Goal: Task Accomplishment & Management: Manage account settings

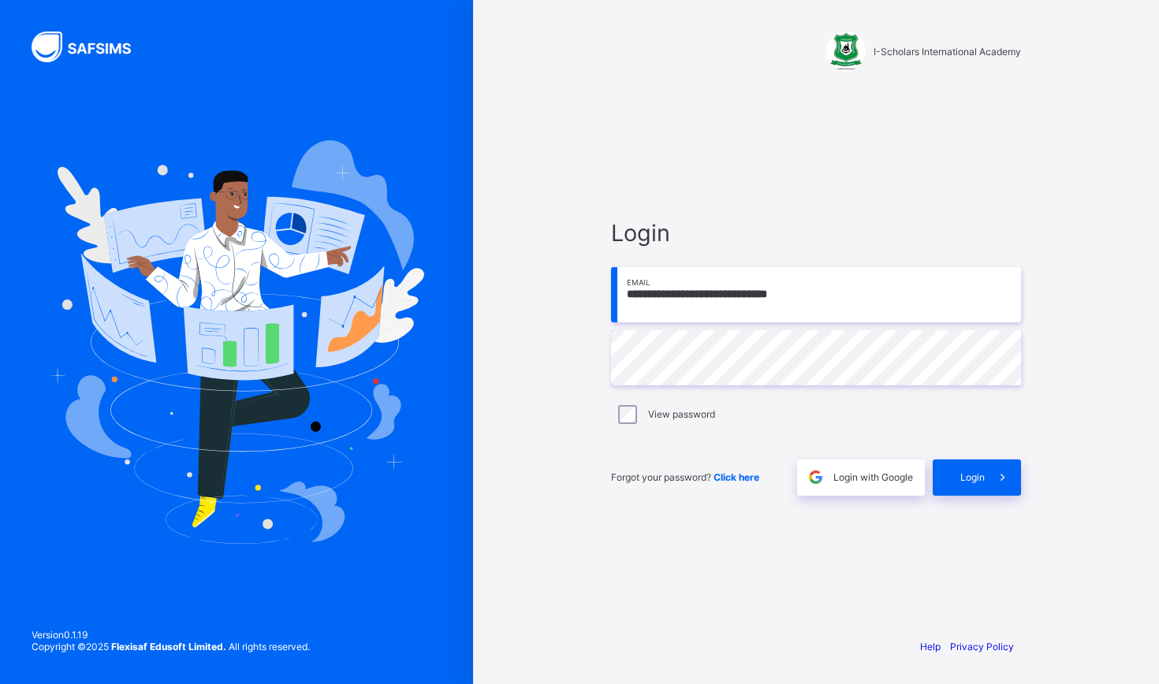
click at [963, 476] on span "Login" at bounding box center [972, 477] width 24 height 12
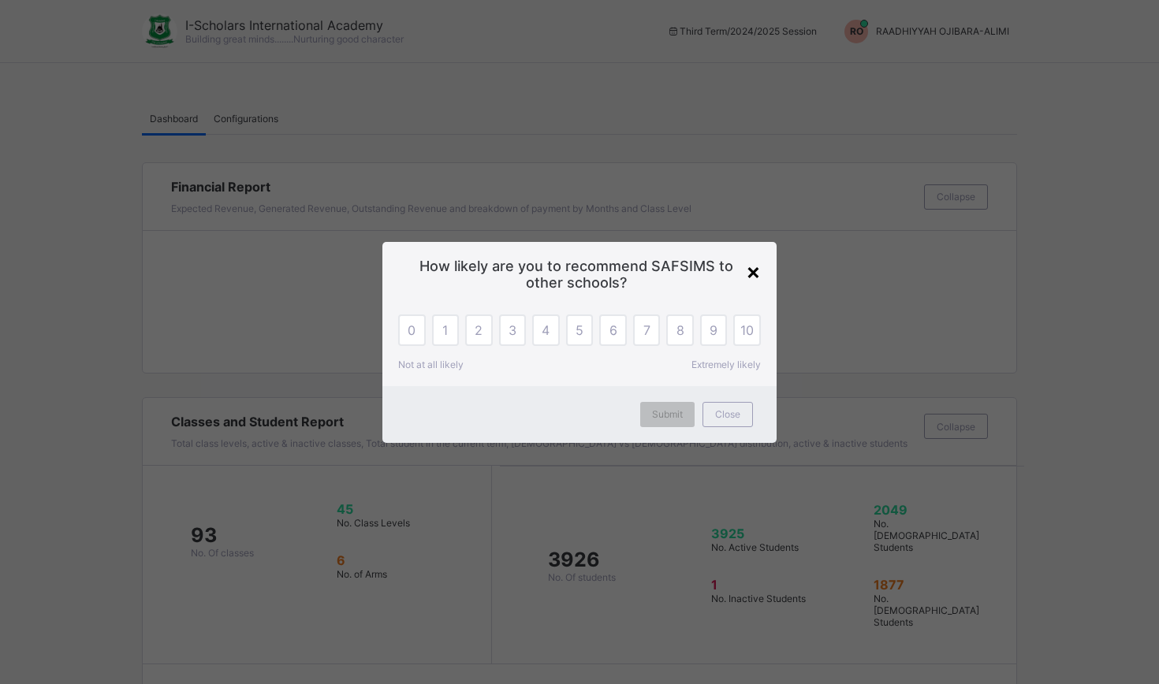
click at [750, 273] on div "×" at bounding box center [753, 271] width 15 height 27
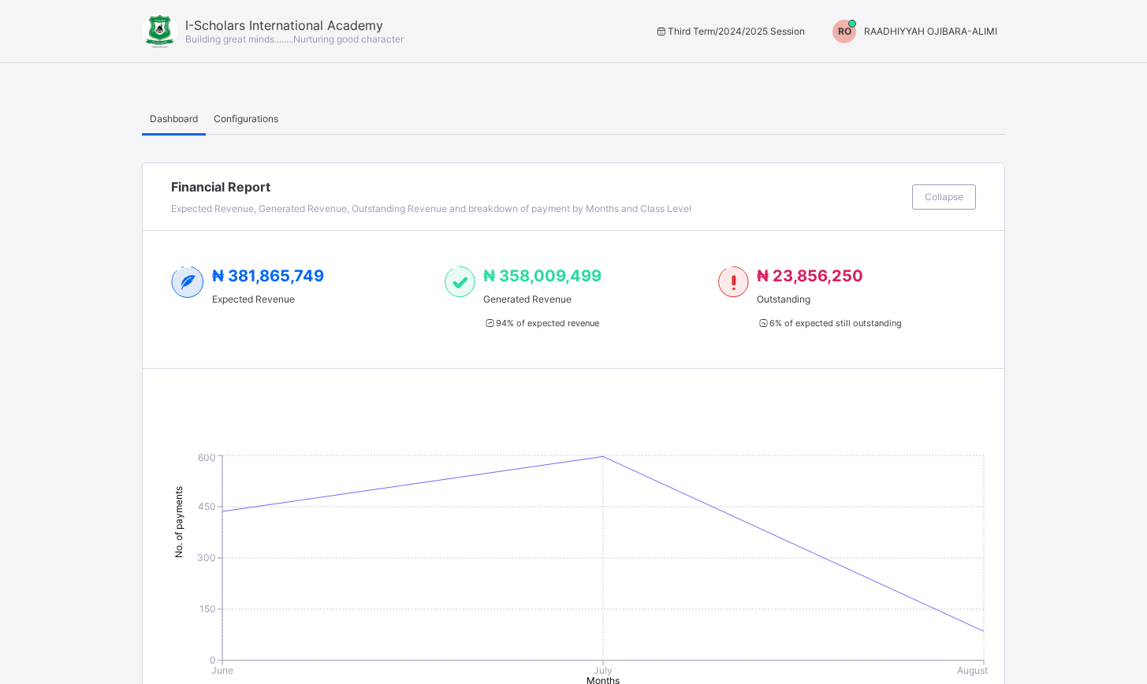
click at [967, 28] on span "RAADHIYYAH OJIBARA-ALIMI" at bounding box center [930, 31] width 133 height 12
click at [977, 68] on span "Switch to Admin View" at bounding box center [938, 67] width 120 height 18
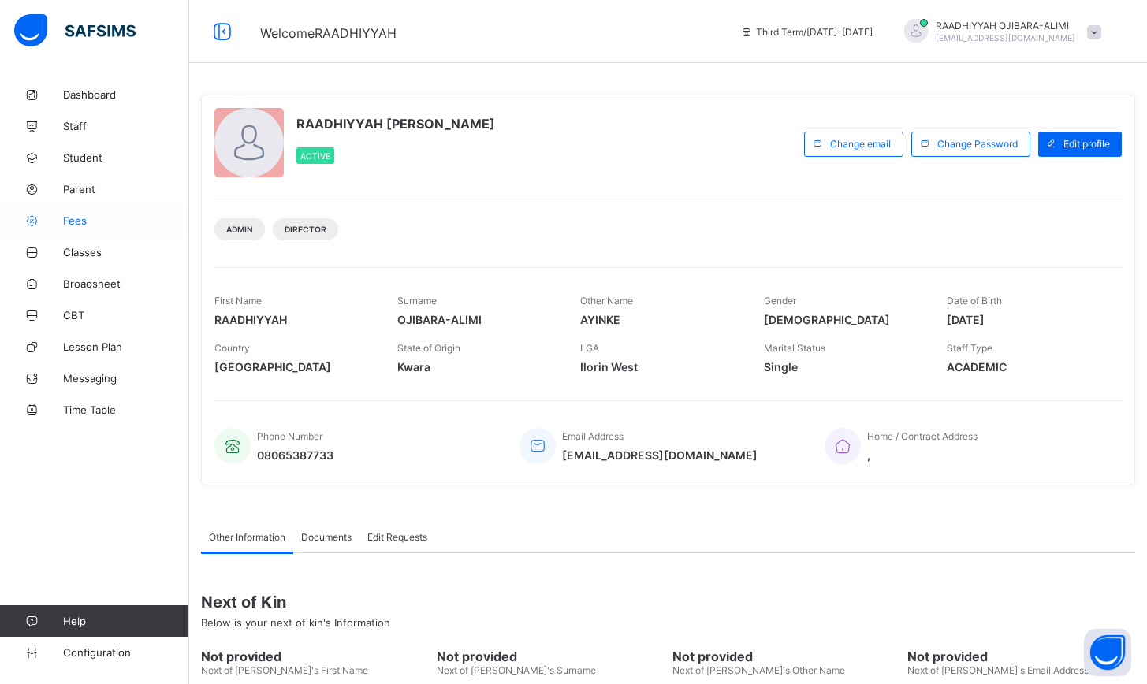
click at [80, 221] on span "Fees" at bounding box center [126, 220] width 126 height 13
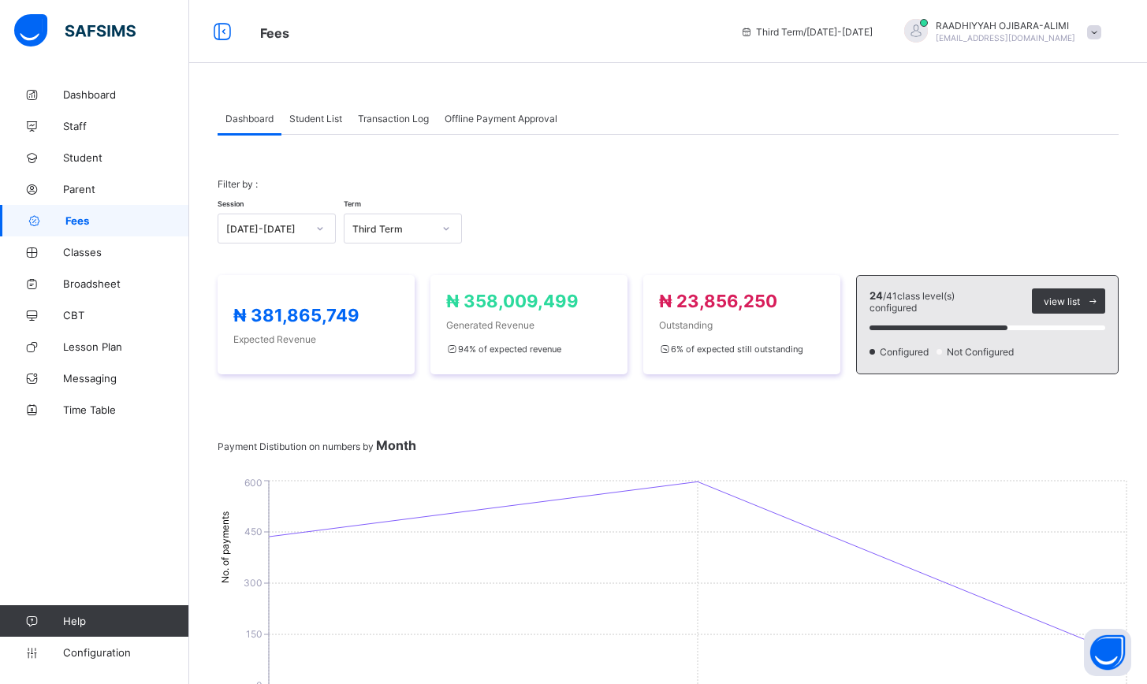
click at [1101, 30] on span at bounding box center [1094, 32] width 14 height 14
click at [1082, 71] on span "Switch to Director View" at bounding box center [1038, 69] width 128 height 18
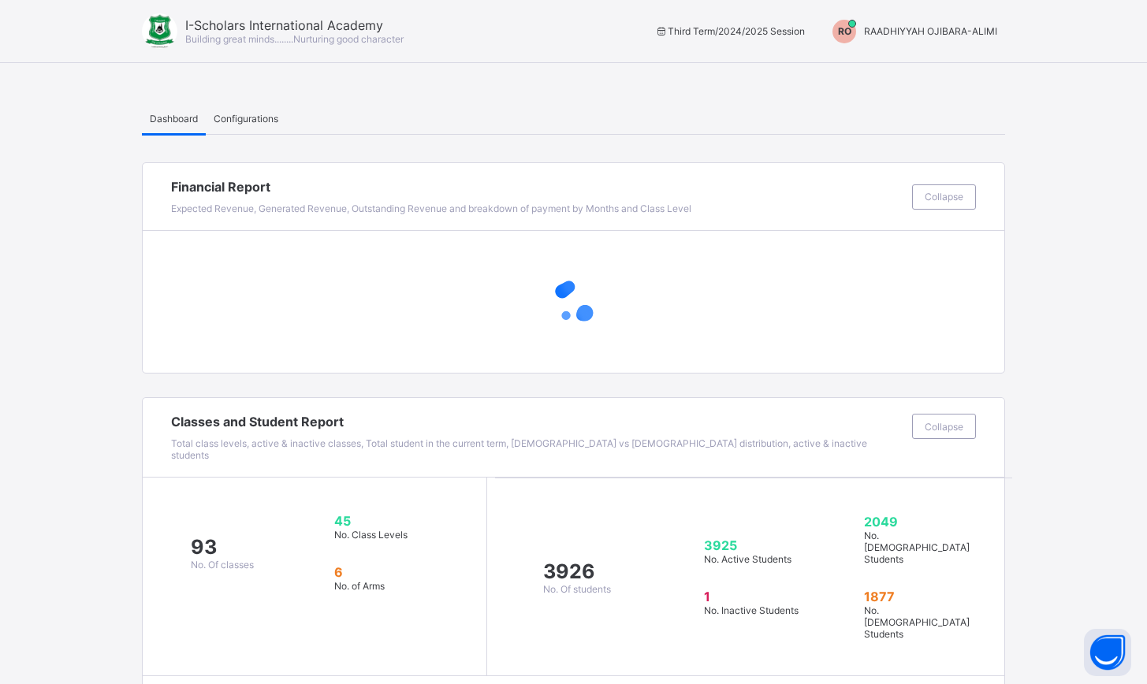
click at [235, 122] on span "Configurations" at bounding box center [246, 119] width 65 height 12
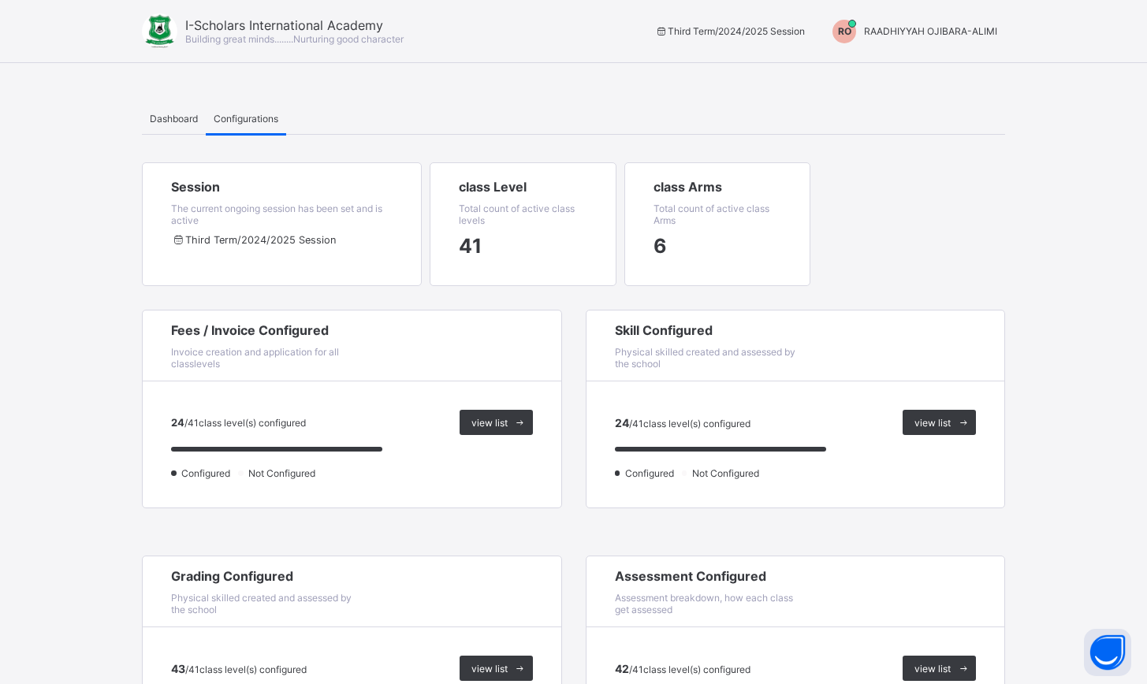
click at [182, 115] on span "Dashboard" at bounding box center [174, 119] width 48 height 12
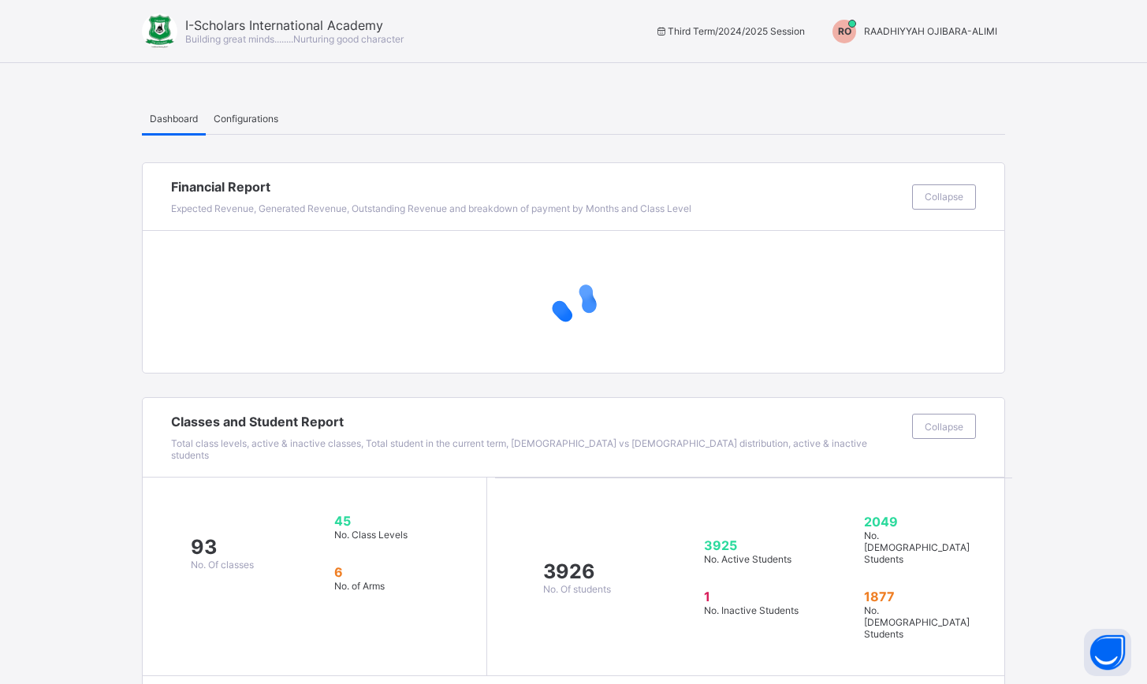
click at [961, 29] on span "RAADHIYYAH OJIBARA-ALIMI" at bounding box center [930, 31] width 133 height 12
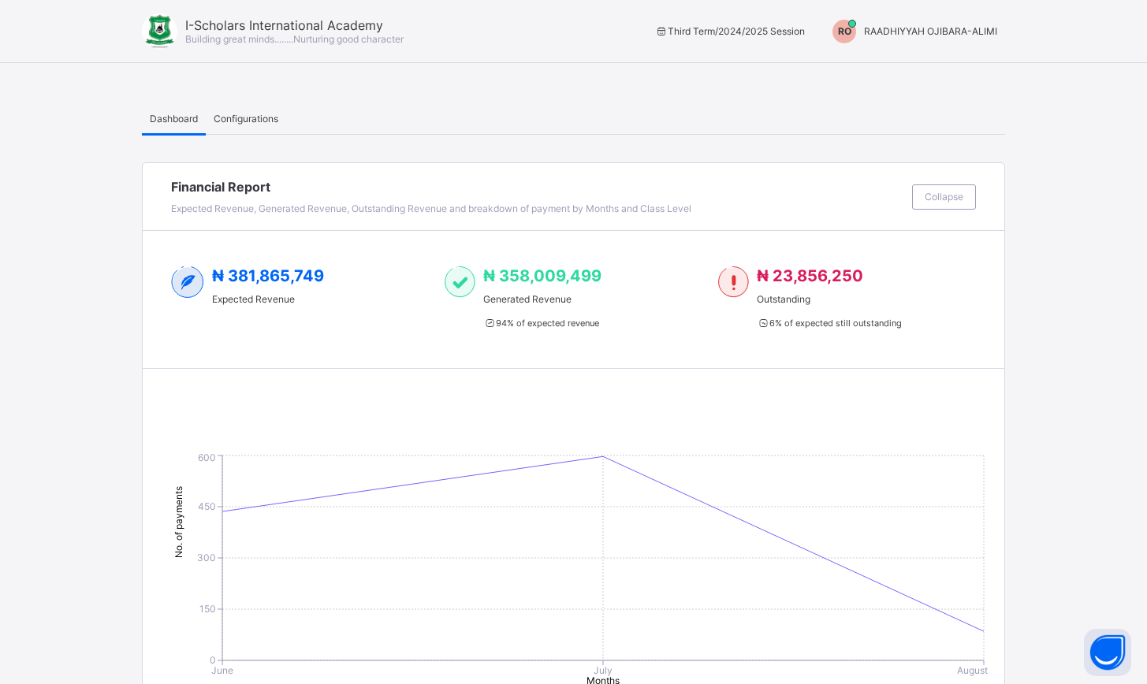
click at [236, 120] on span "Configurations" at bounding box center [246, 119] width 65 height 12
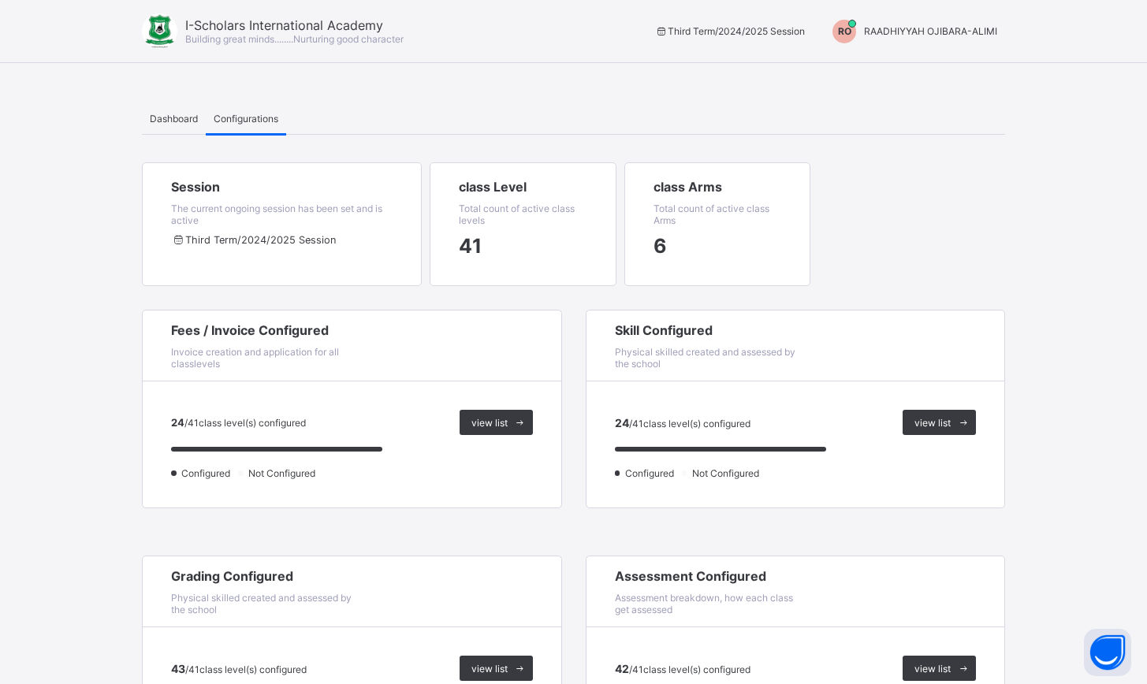
click at [959, 30] on span "RAADHIYYAH OJIBARA-ALIMI" at bounding box center [930, 31] width 133 height 12
click at [951, 71] on span "Switch to Admin View" at bounding box center [938, 67] width 120 height 18
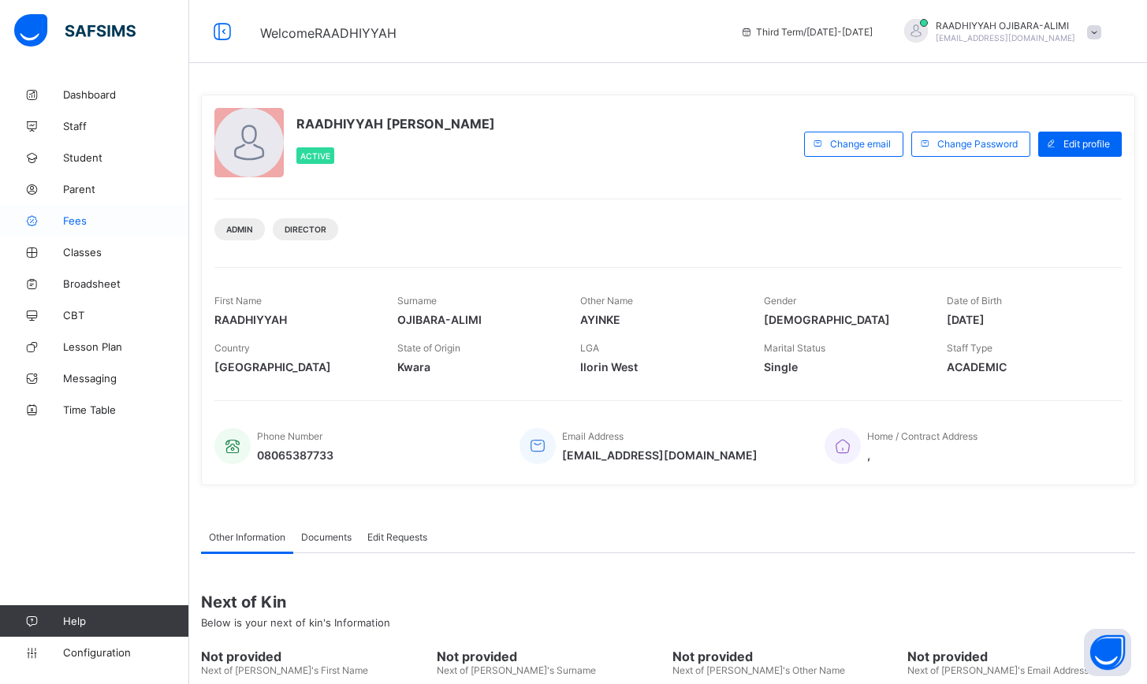
click at [88, 221] on span "Fees" at bounding box center [126, 220] width 126 height 13
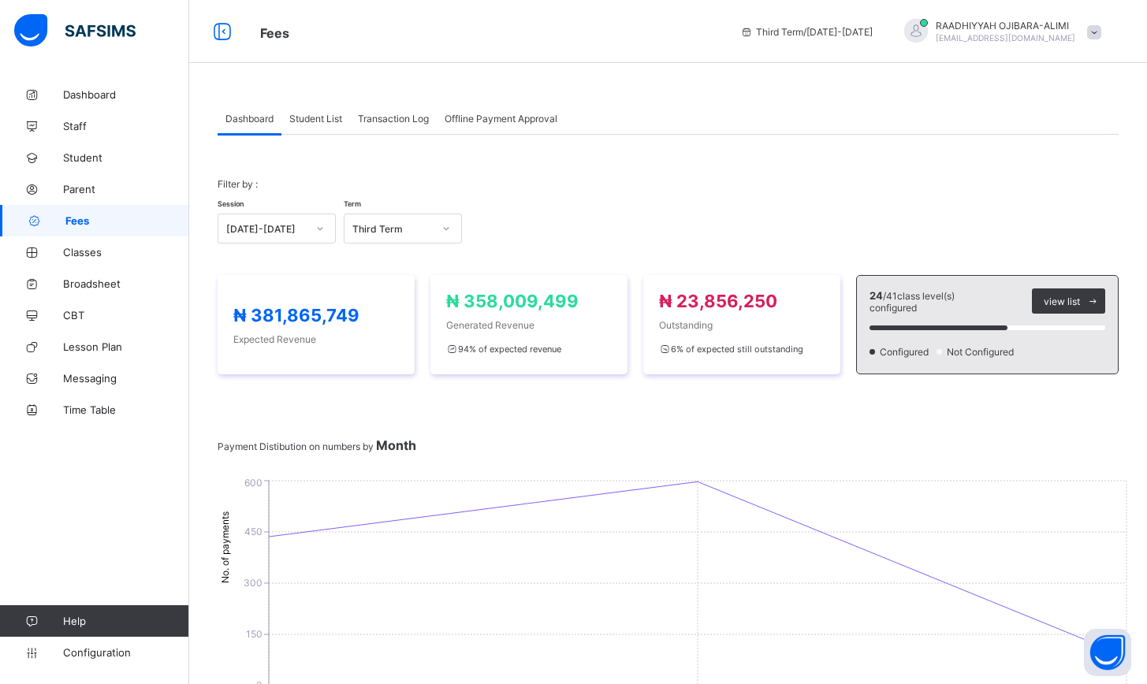
click at [315, 120] on span "Student List" at bounding box center [315, 119] width 53 height 12
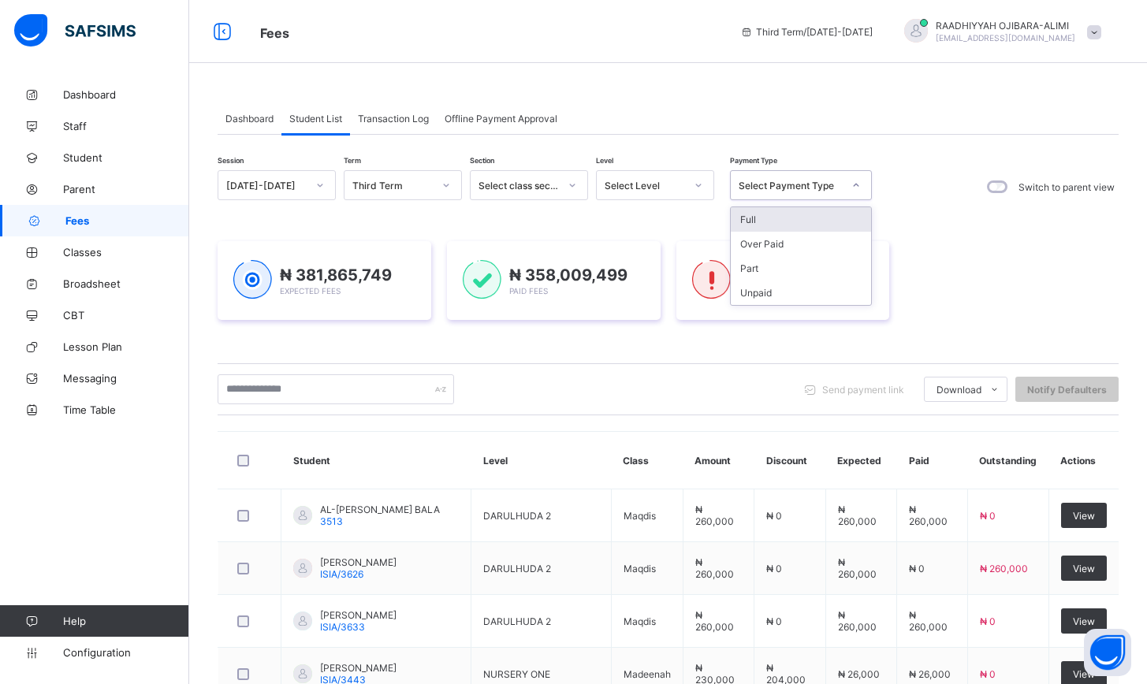
click at [858, 185] on icon at bounding box center [855, 185] width 9 height 16
click at [809, 295] on div "Unpaid" at bounding box center [801, 293] width 140 height 24
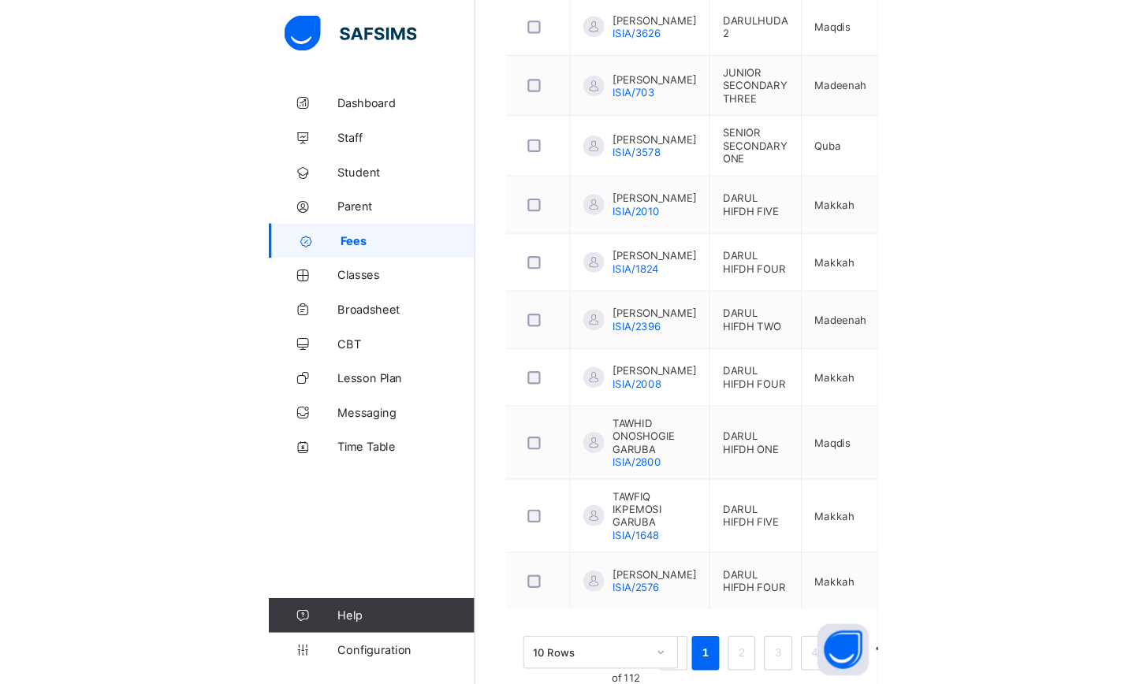
scroll to position [497, 0]
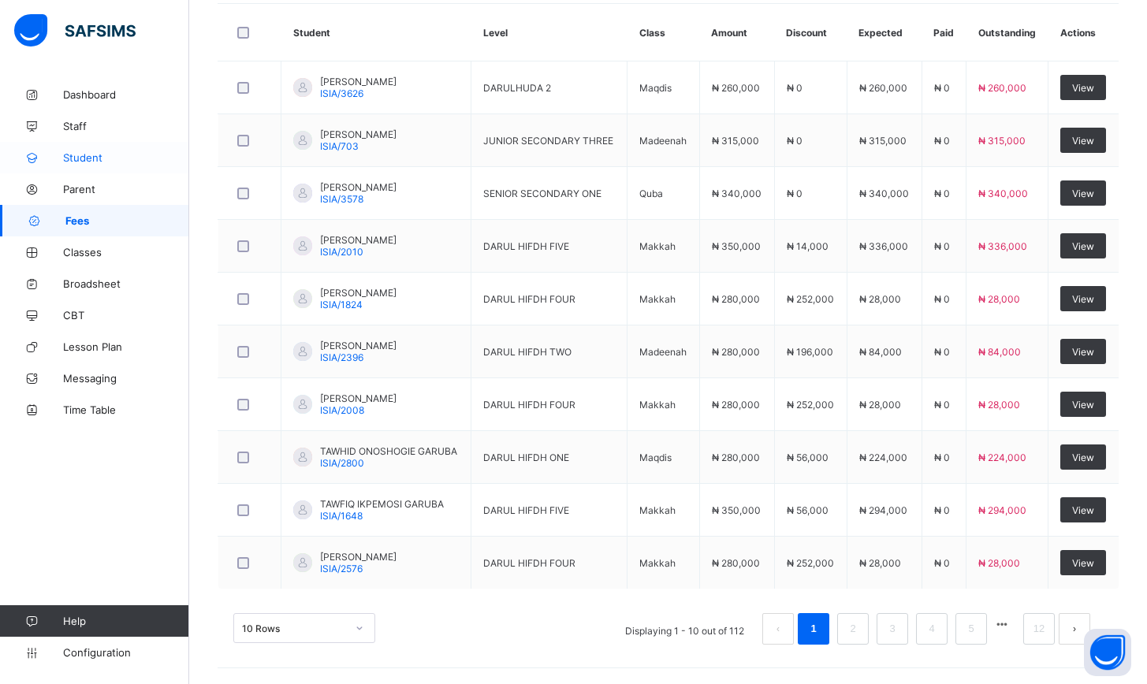
click at [93, 163] on span "Student" at bounding box center [126, 157] width 126 height 13
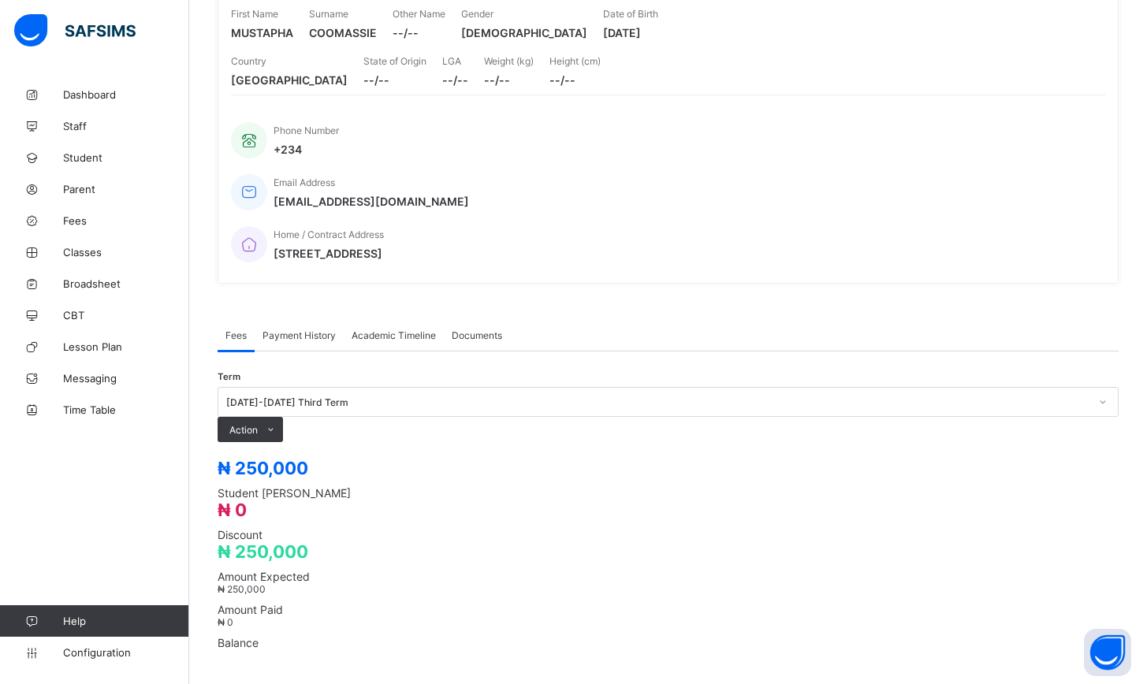
scroll to position [318, 0]
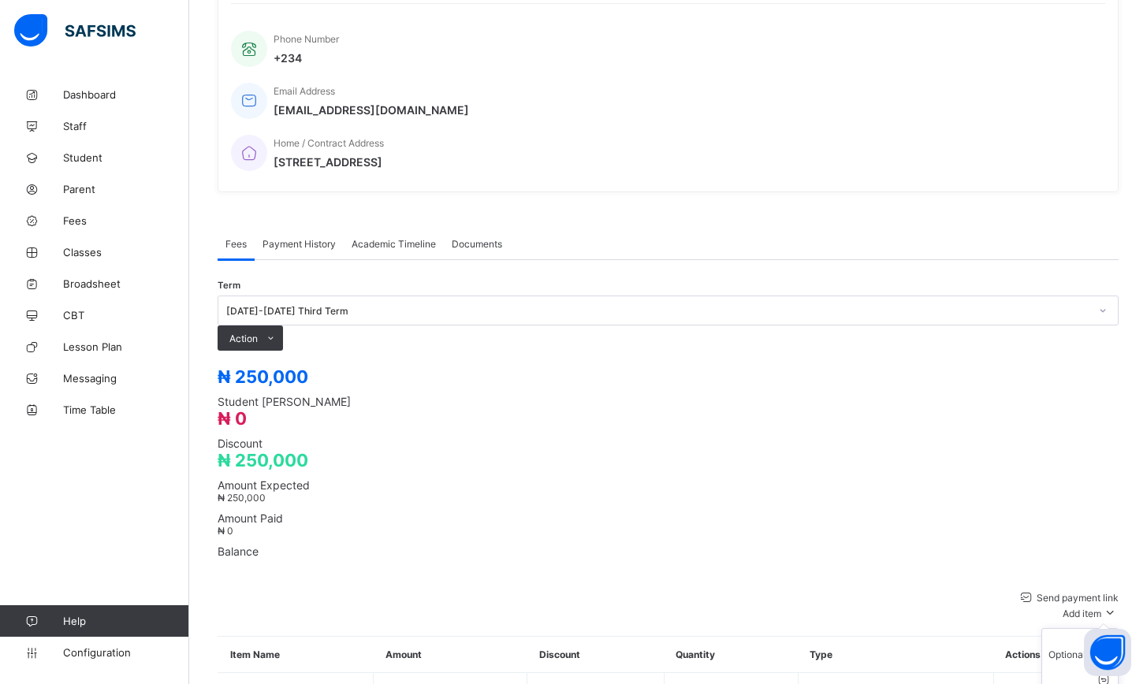
click at [1117, 605] on icon at bounding box center [1109, 613] width 17 height 16
click at [1101, 649] on div "Optional items" at bounding box center [1079, 655] width 63 height 12
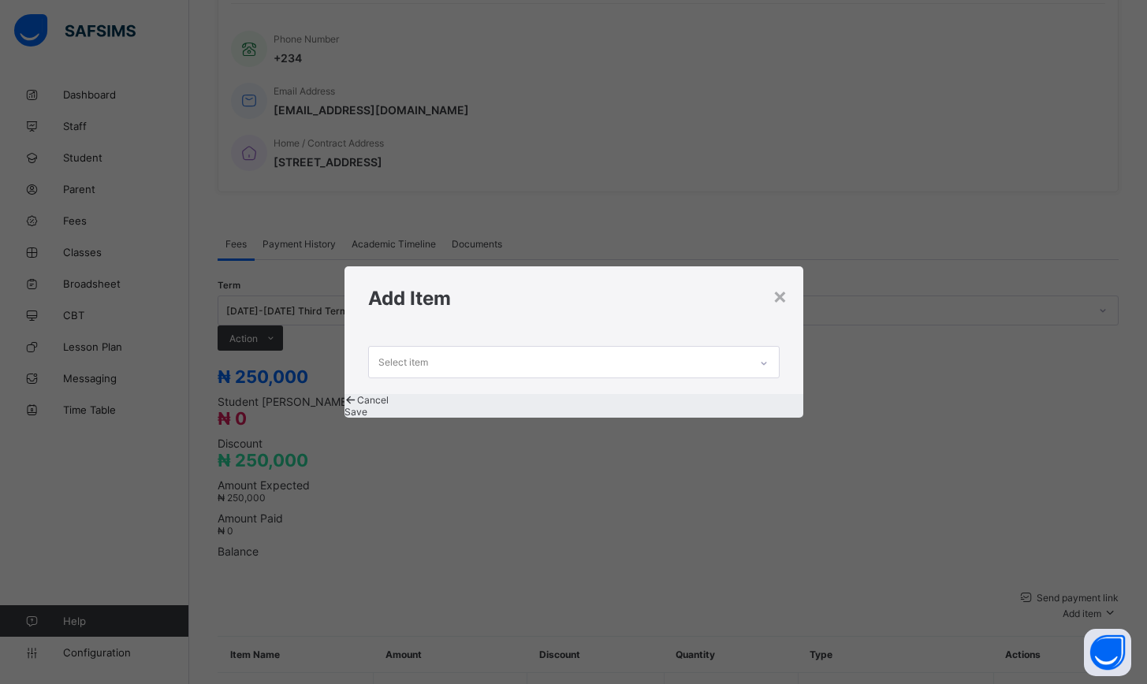
click at [460, 348] on div "Select item" at bounding box center [559, 362] width 380 height 31
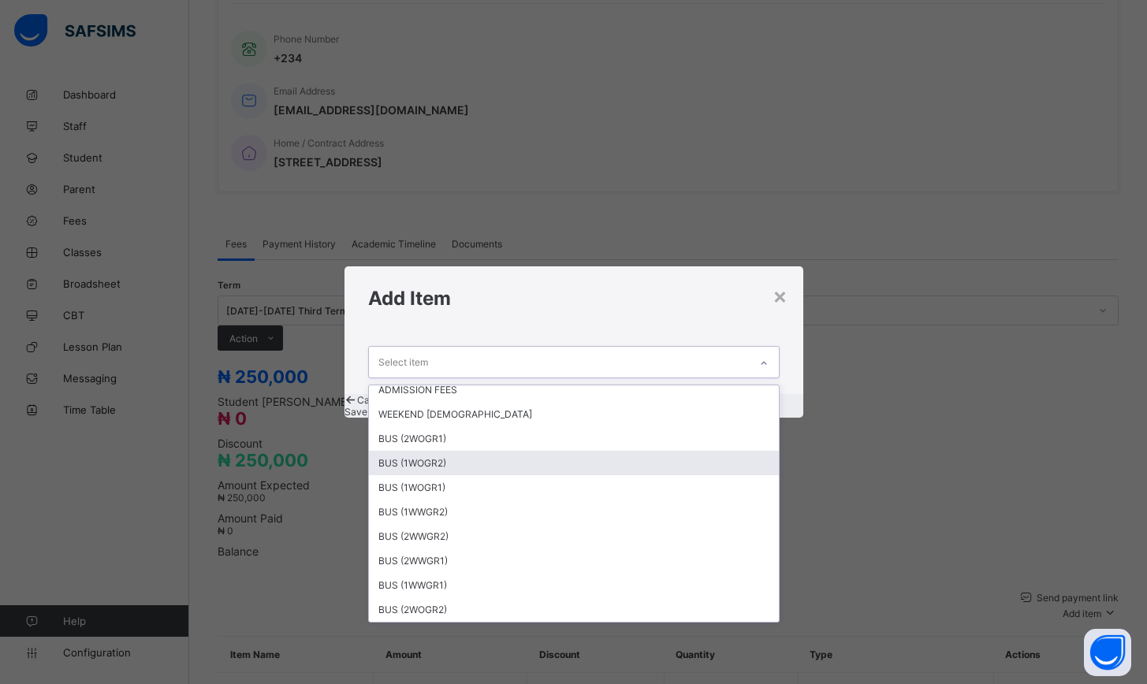
scroll to position [0, 0]
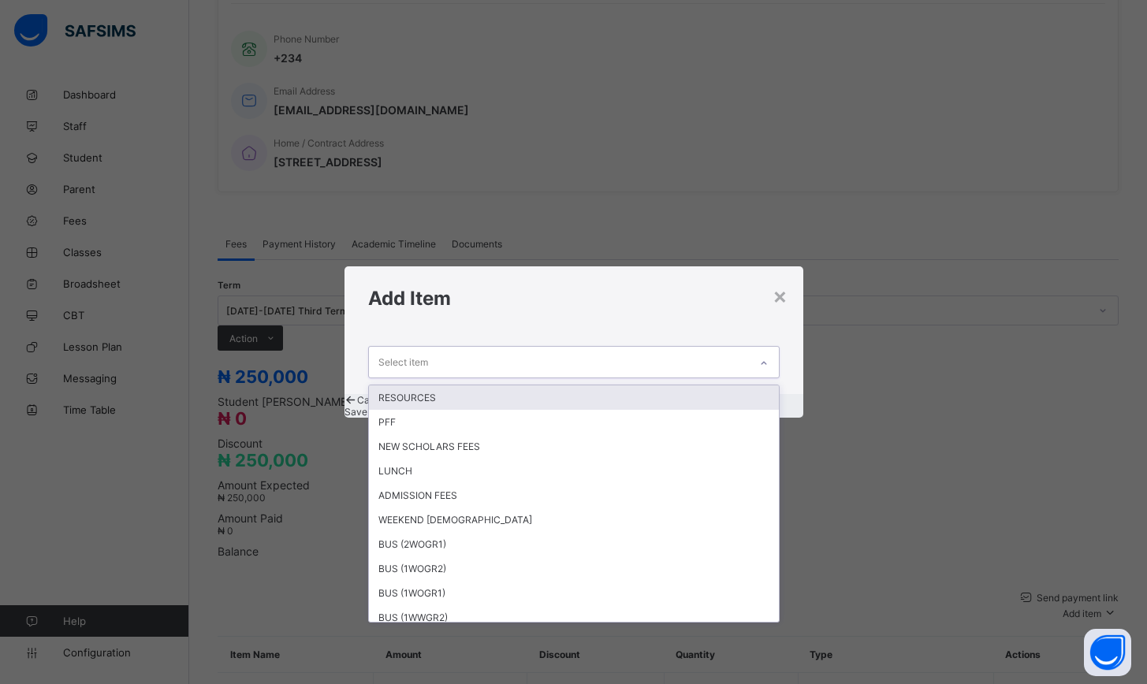
click at [787, 283] on div "×" at bounding box center [779, 295] width 15 height 27
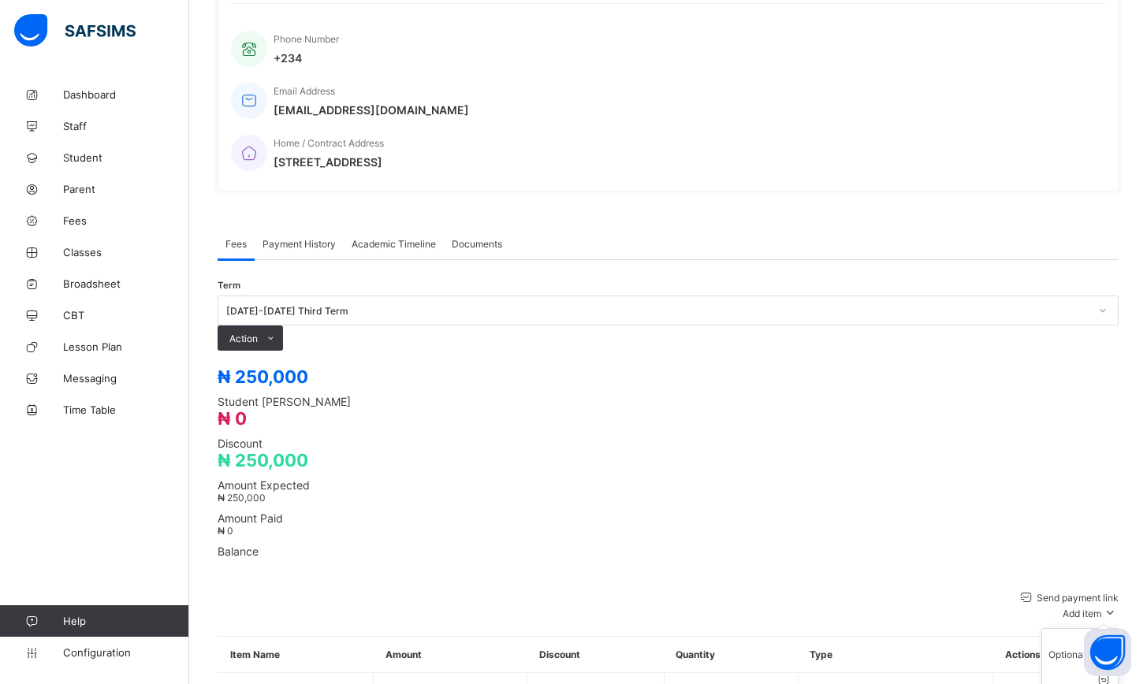
click at [1111, 605] on icon at bounding box center [1109, 613] width 17 height 16
click at [1096, 683] on div "Special bill" at bounding box center [1079, 692] width 63 height 12
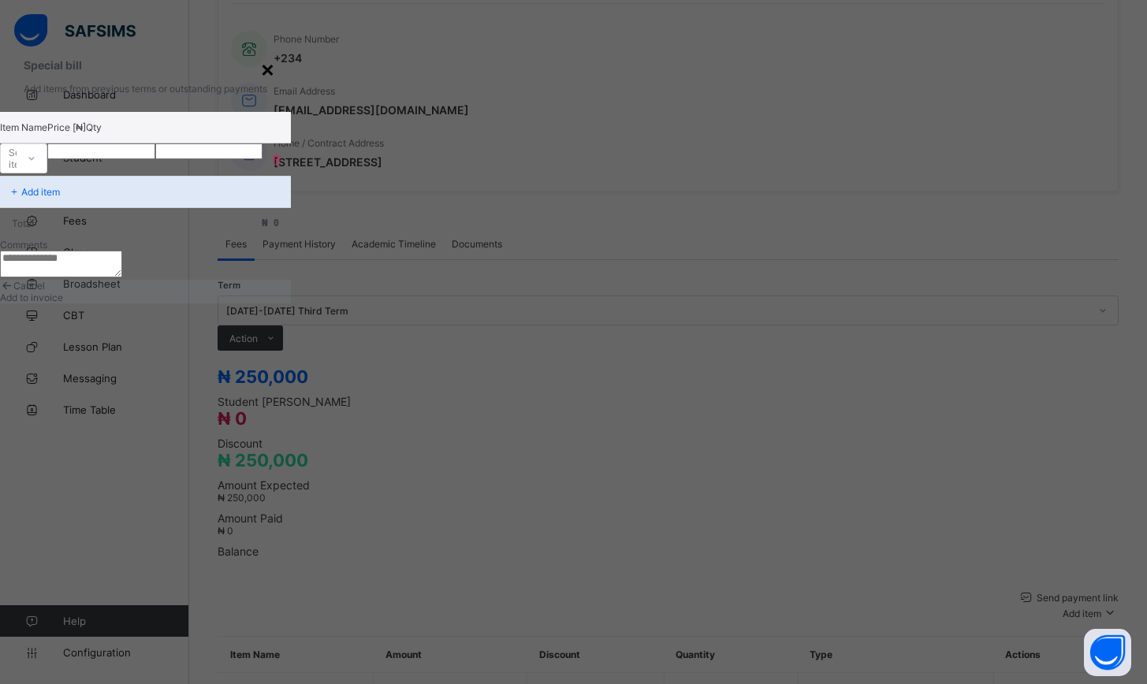
click at [275, 82] on div "×" at bounding box center [267, 68] width 15 height 27
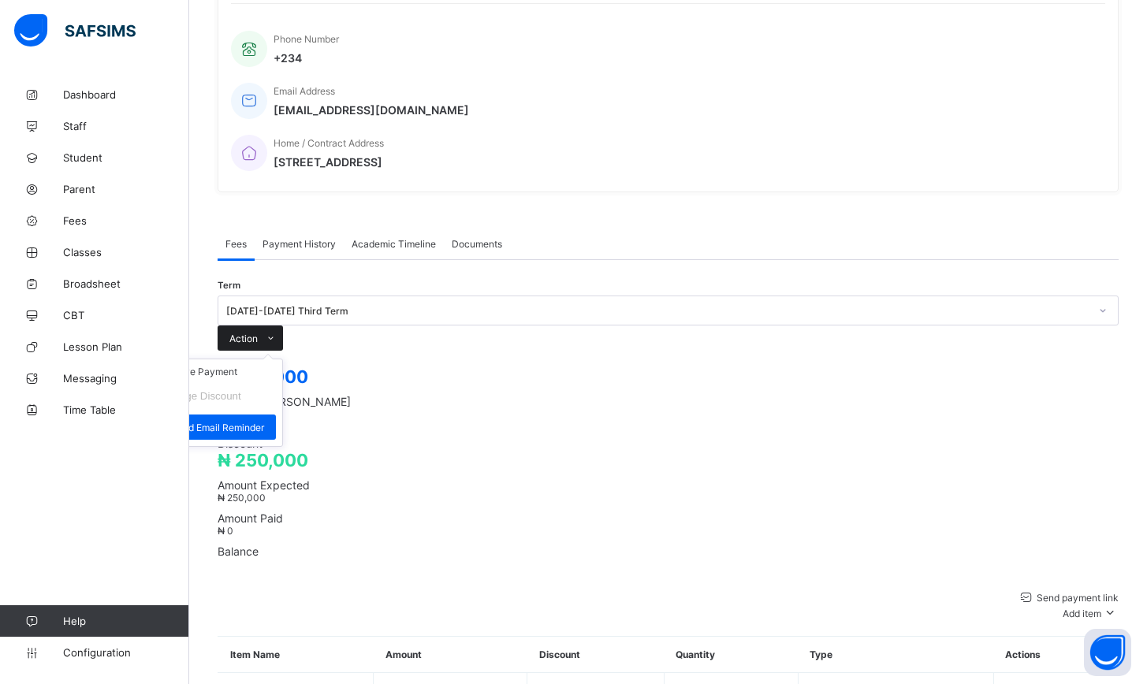
click at [258, 333] on span "Action" at bounding box center [243, 339] width 28 height 12
